Goal: Check status

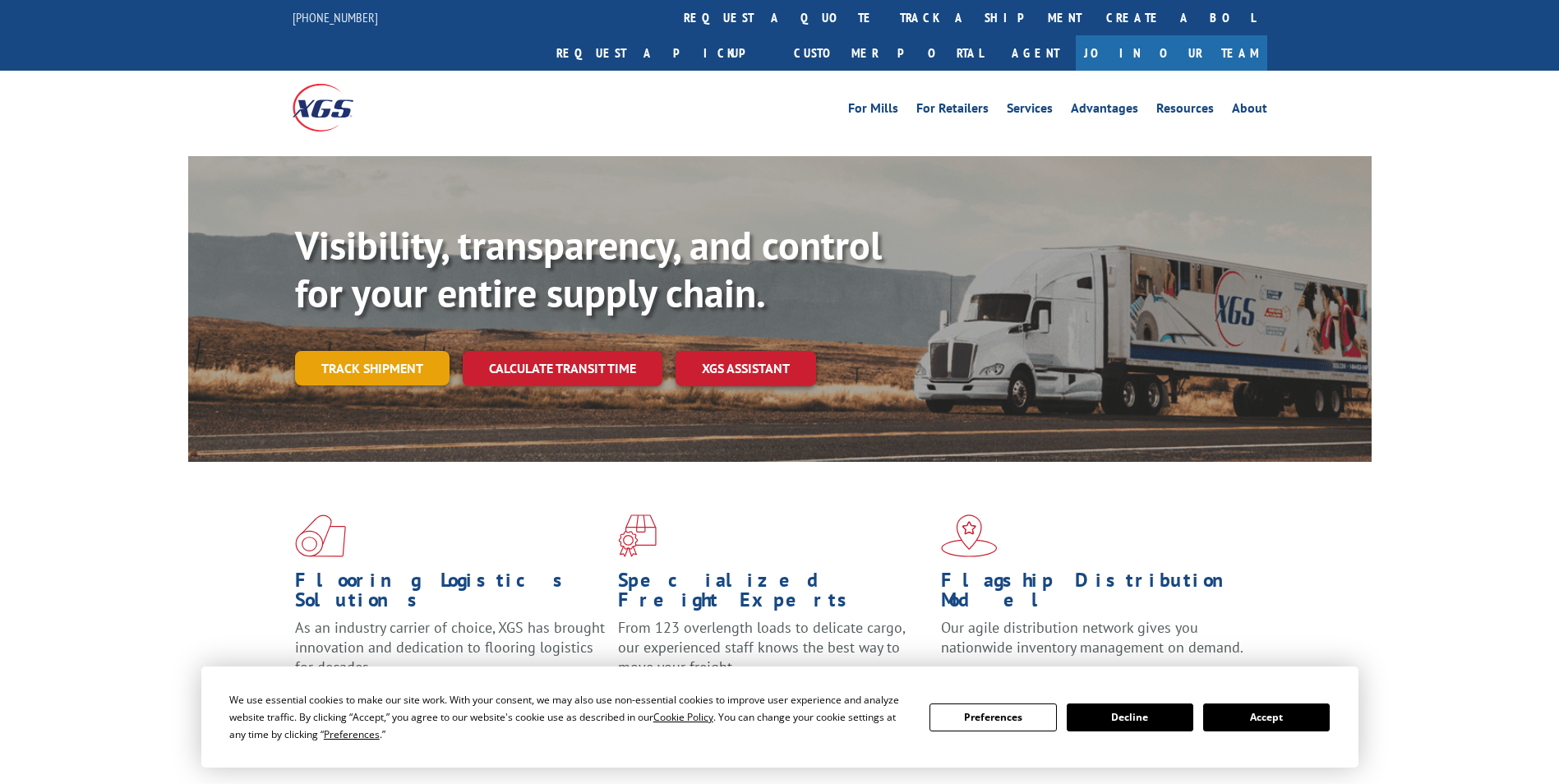
click at [399, 351] on link "Track shipment" at bounding box center [372, 369] width 154 height 35
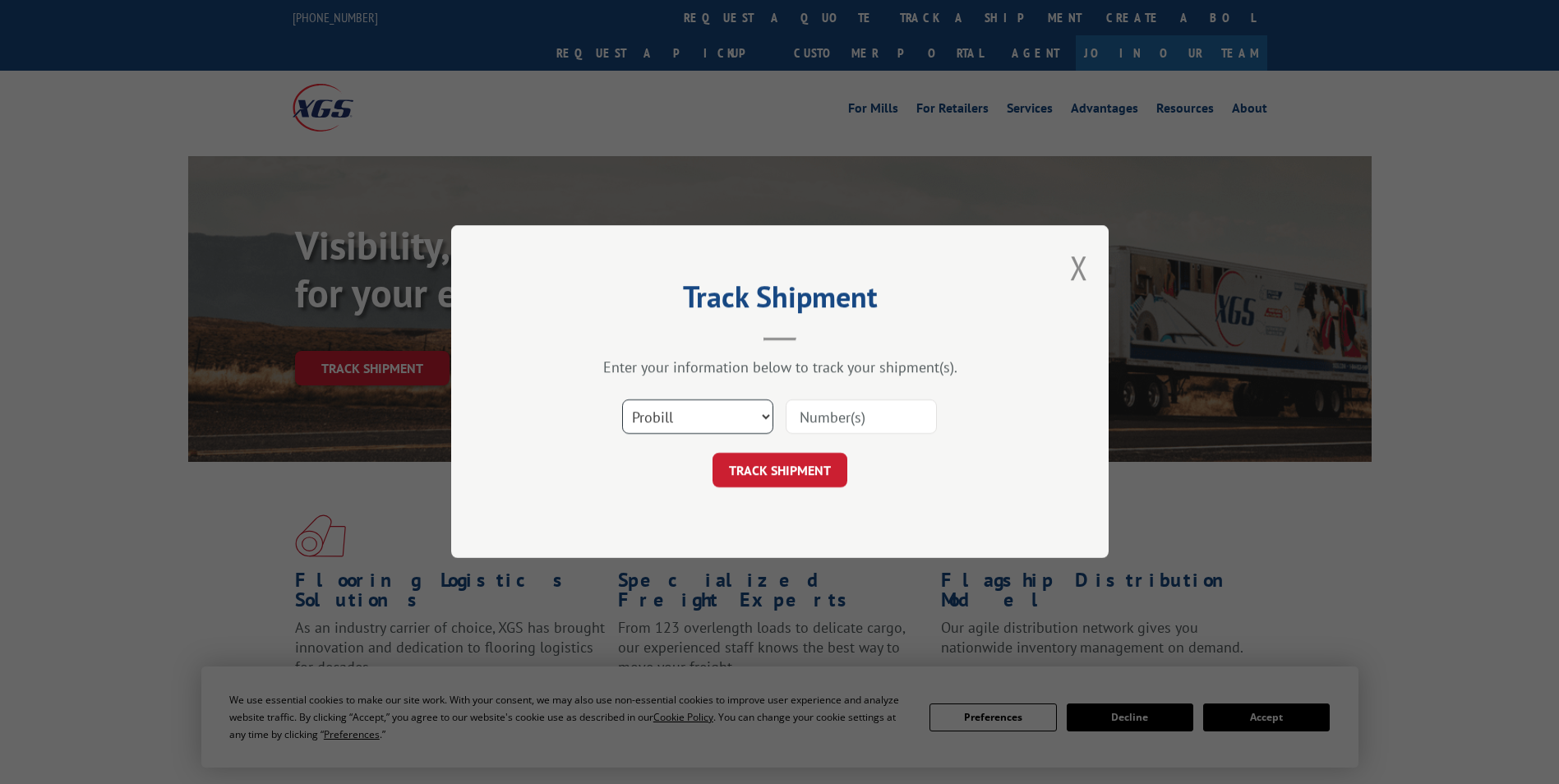
click at [672, 416] on select "Select category... Probill BOL PO" at bounding box center [698, 417] width 152 height 35
click at [833, 418] on input at bounding box center [861, 417] width 152 height 35
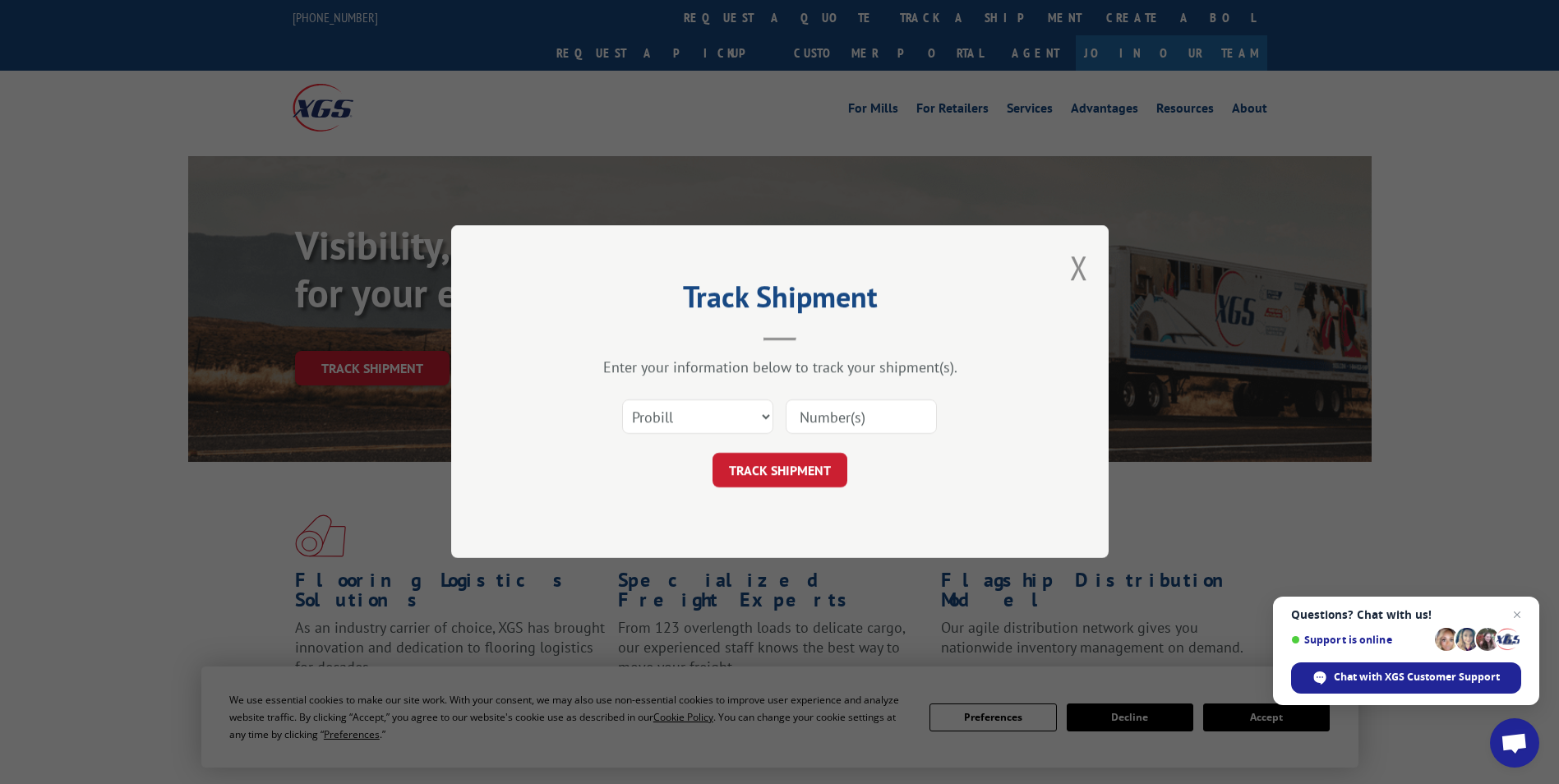
paste input "3373438"
type input "3373438"
click at [795, 494] on div "Track Shipment Enter your information below to track your shipment(s). Select c…" at bounding box center [780, 392] width 657 height 333
click at [788, 477] on button "TRACK SHIPMENT" at bounding box center [780, 472] width 135 height 35
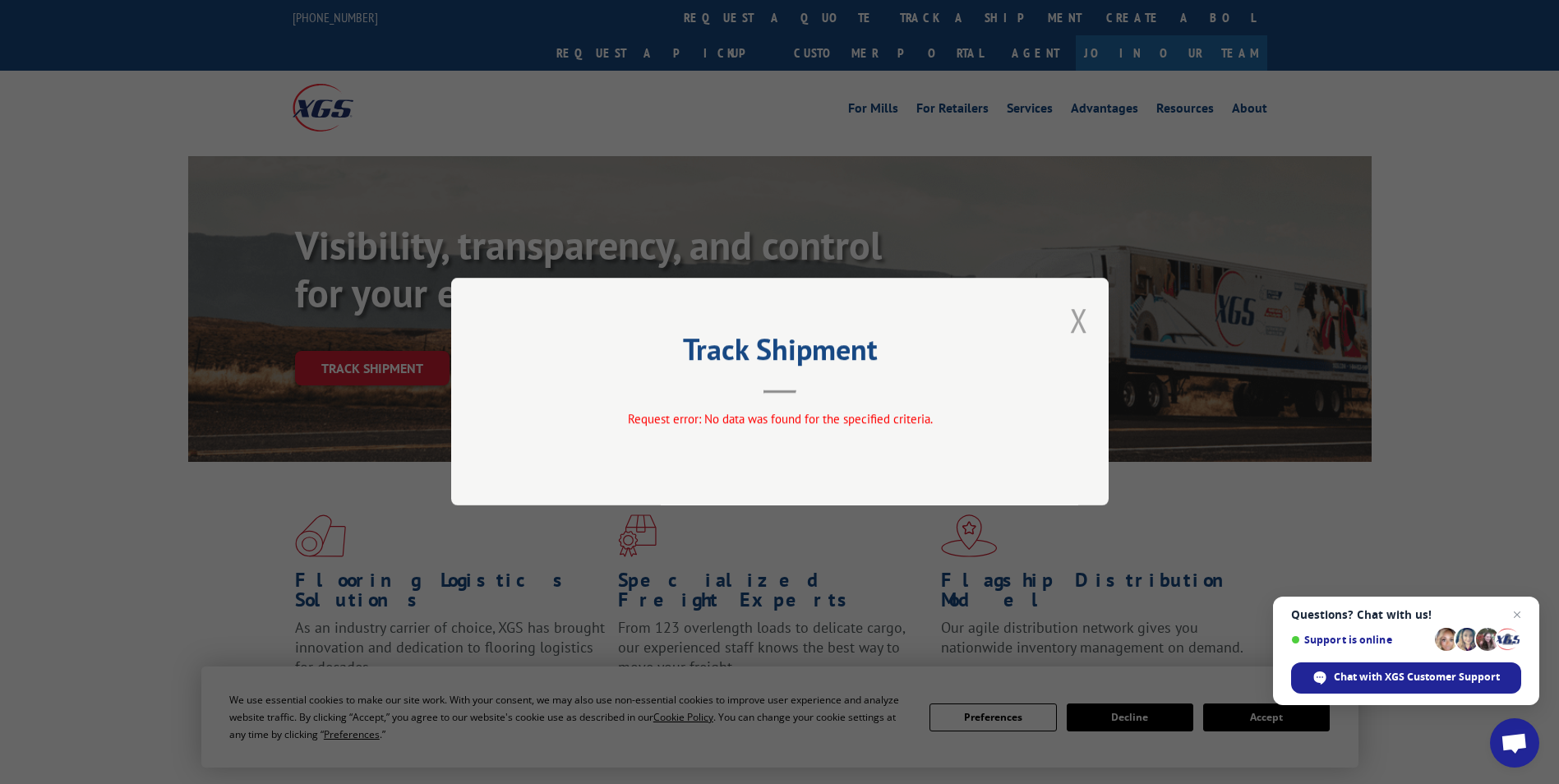
click at [1076, 318] on button "Close modal" at bounding box center [1079, 320] width 18 height 43
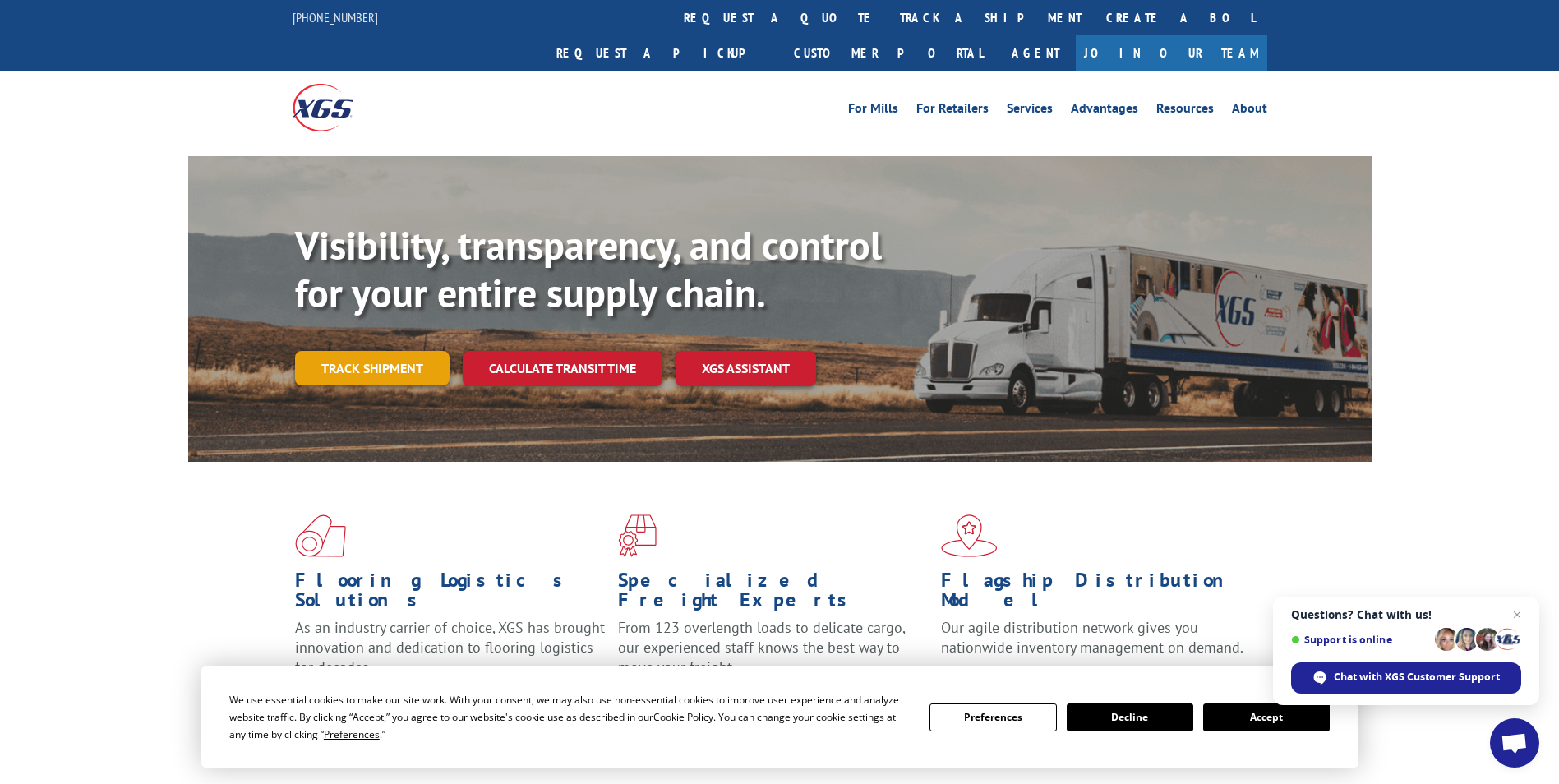
click at [356, 351] on link "Track shipment" at bounding box center [372, 369] width 154 height 35
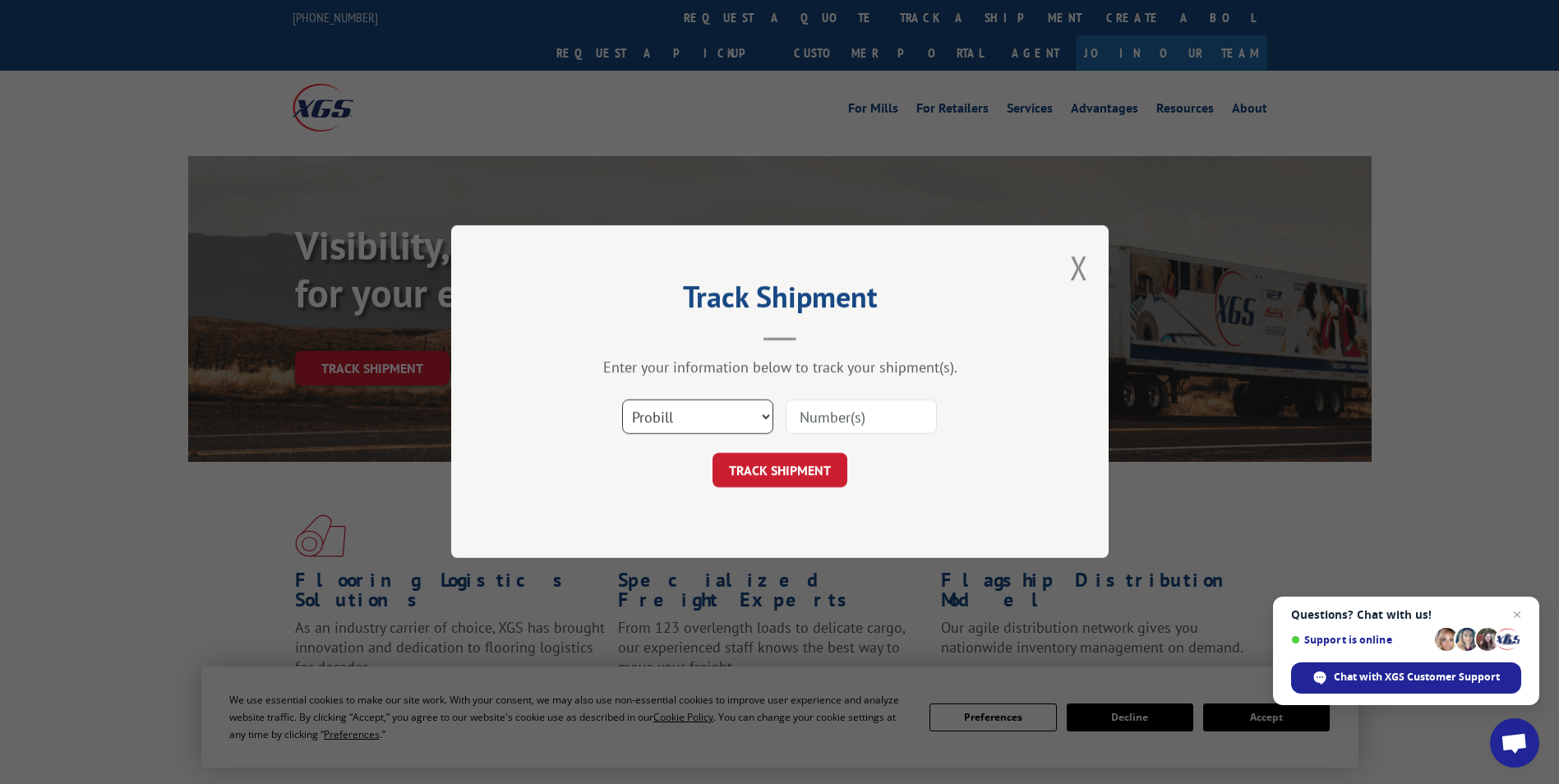
click at [669, 415] on select "Select category... Probill BOL PO" at bounding box center [698, 417] width 152 height 35
select select "bol"
click at [622, 400] on select "Select category... Probill BOL PO" at bounding box center [698, 417] width 152 height 35
click at [827, 414] on input at bounding box center [861, 417] width 152 height 35
paste input "3373438"
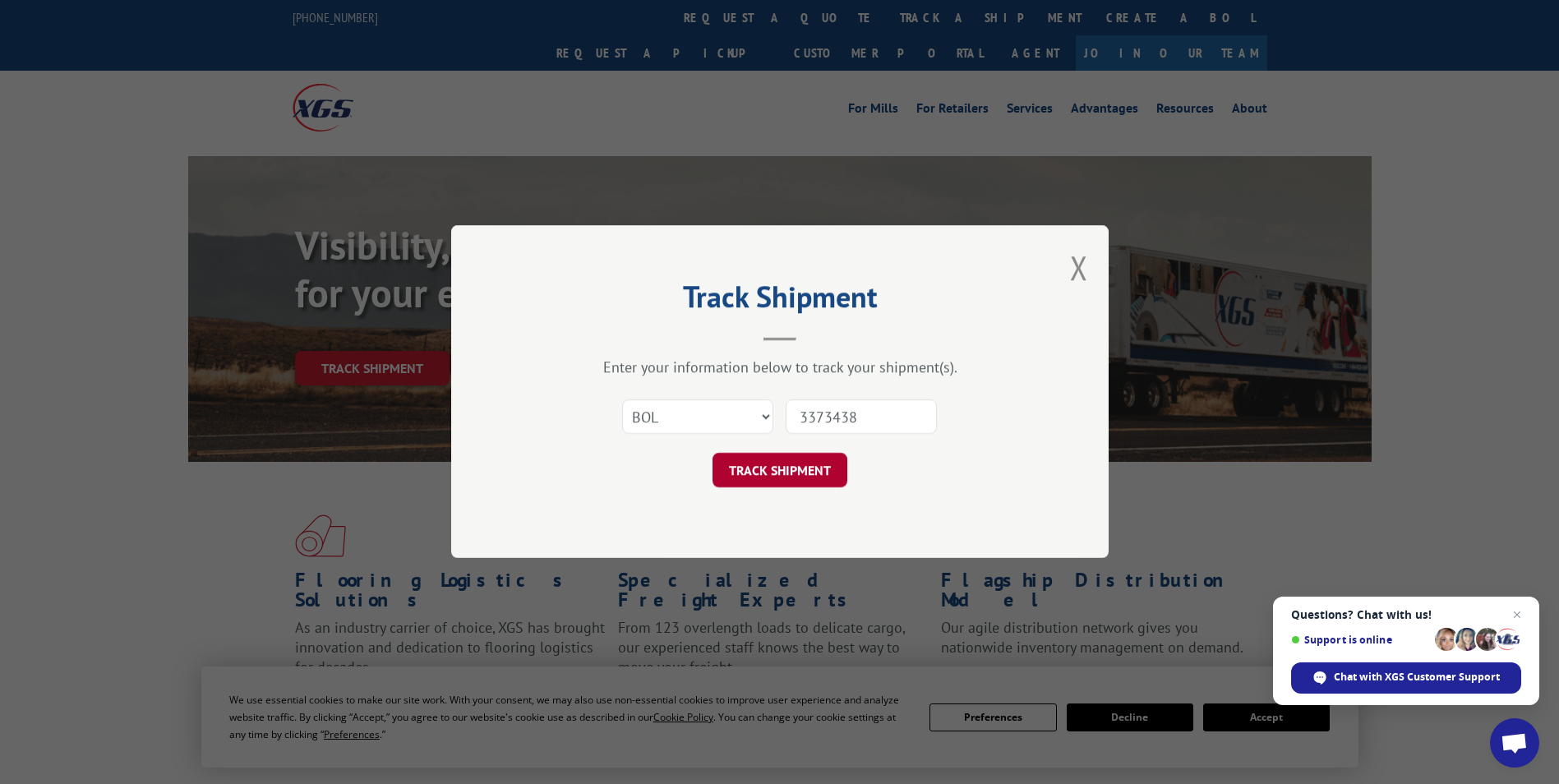
type input "3373438"
click at [755, 464] on button "TRACK SHIPMENT" at bounding box center [780, 472] width 135 height 35
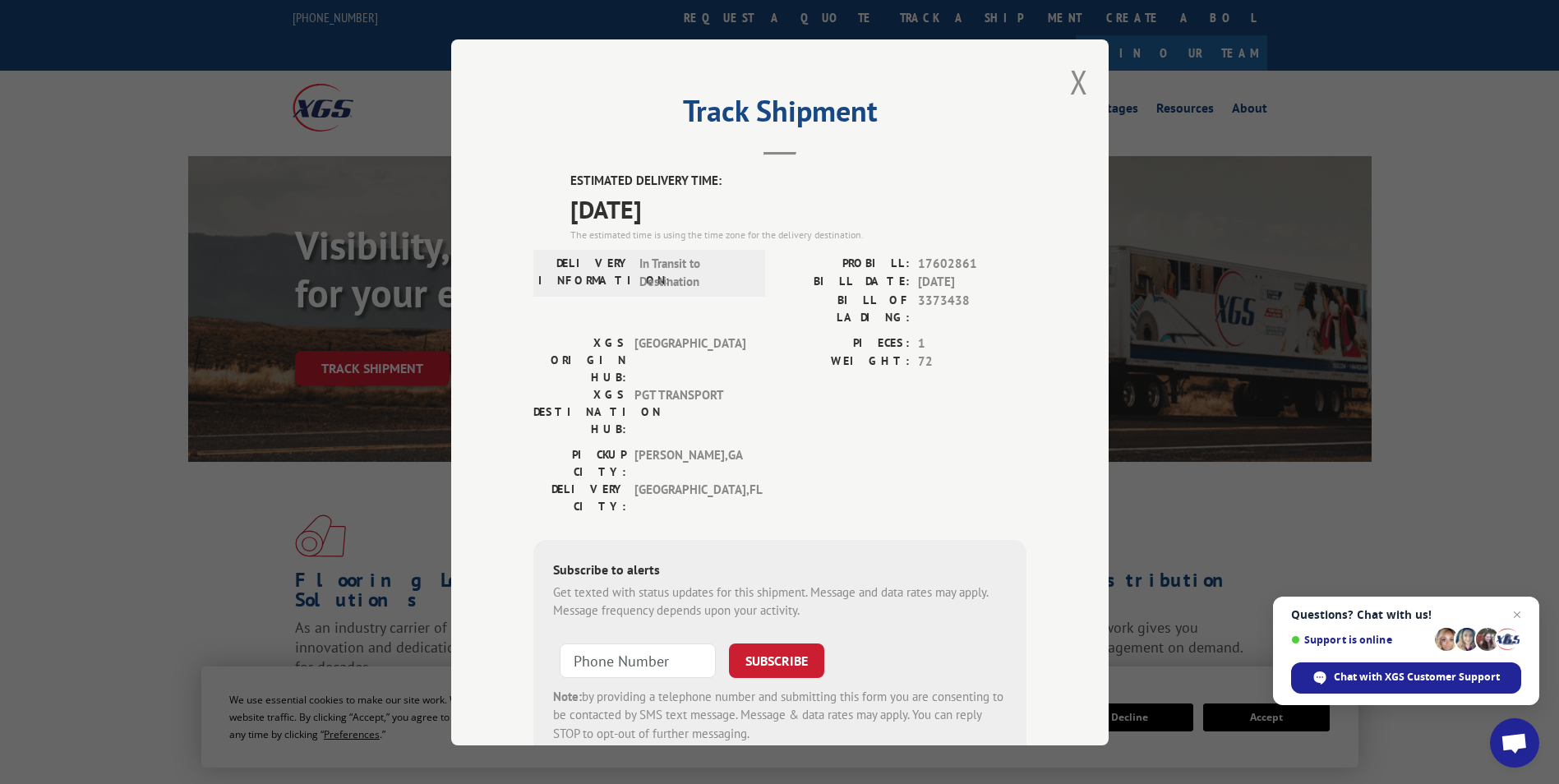
click at [761, 369] on div "XGS ORIGIN HUB: TUNNEL HILL XGS DESTINATION HUB: PGT TRANSPORT PIECES: 1 WEIGHT…" at bounding box center [780, 390] width 493 height 112
click at [801, 446] on div "PICKUP CITY: [GEOGRAPHIC_DATA] , [GEOGRAPHIC_DATA] DELIVERY CITY: [GEOGRAPHIC_D…" at bounding box center [780, 484] width 493 height 77
click at [1058, 89] on div "Track Shipment ESTIMATED DELIVERY TIME: [DATE] The estimated time is using the …" at bounding box center [780, 392] width 657 height 706
click at [1072, 78] on button "Close modal" at bounding box center [1079, 81] width 18 height 43
